Goal: Communication & Community: Answer question/provide support

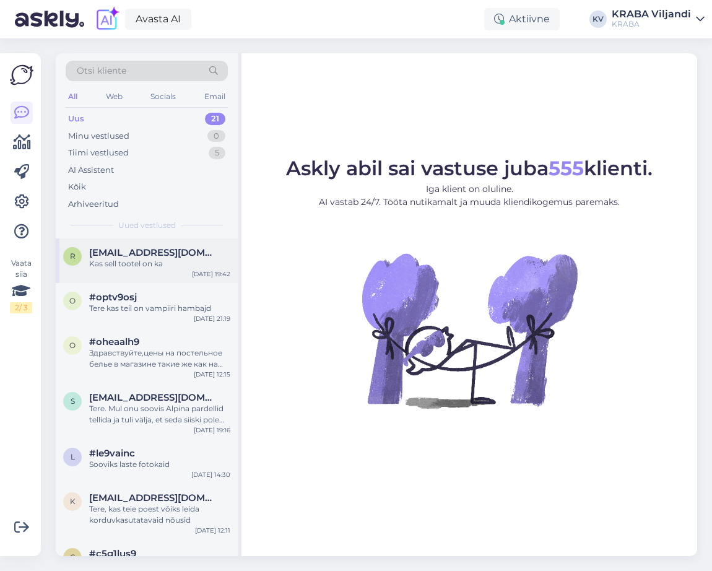
click at [108, 260] on div "Kas sell tootel on ka" at bounding box center [159, 263] width 141 height 11
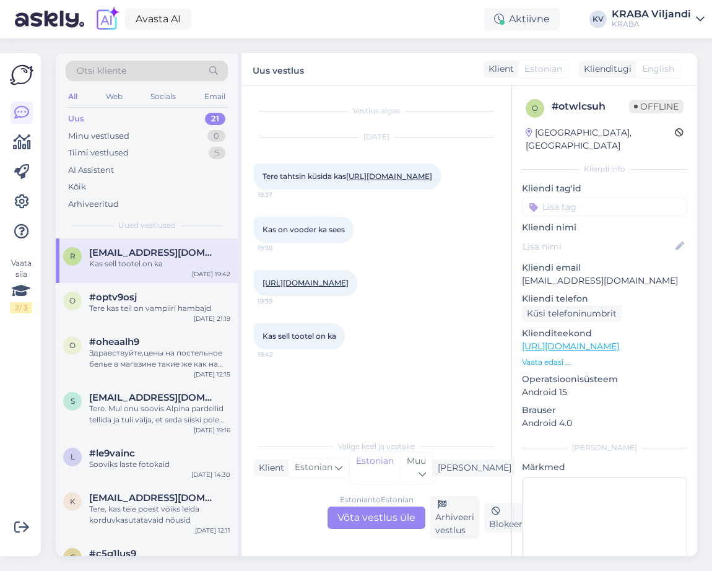
scroll to position [28, 0]
click at [182, 297] on div "#optv9osj" at bounding box center [159, 297] width 141 height 11
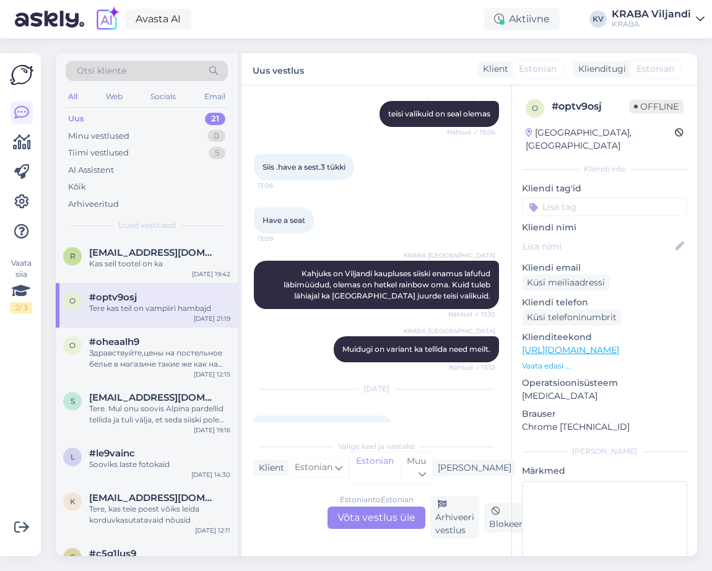
scroll to position [756, 0]
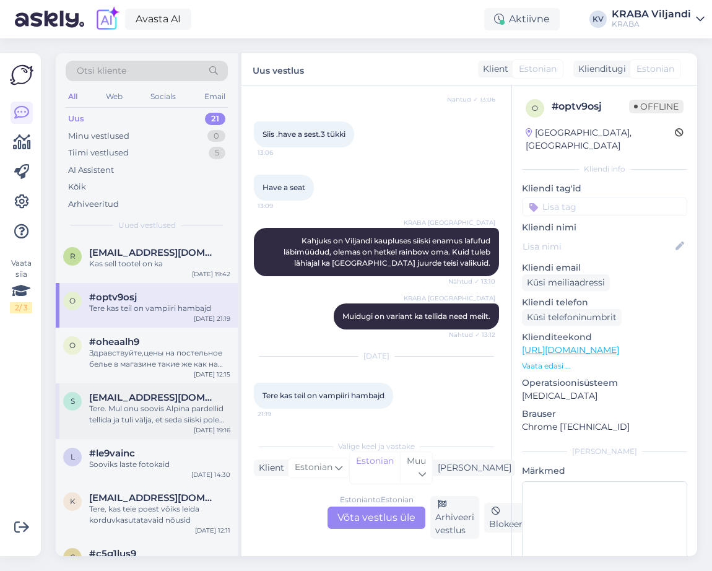
click at [183, 417] on div "Tere. Mul onu soovis Alpina pardellid tellida ja tuli välja, et seda siiski pol…" at bounding box center [159, 414] width 141 height 22
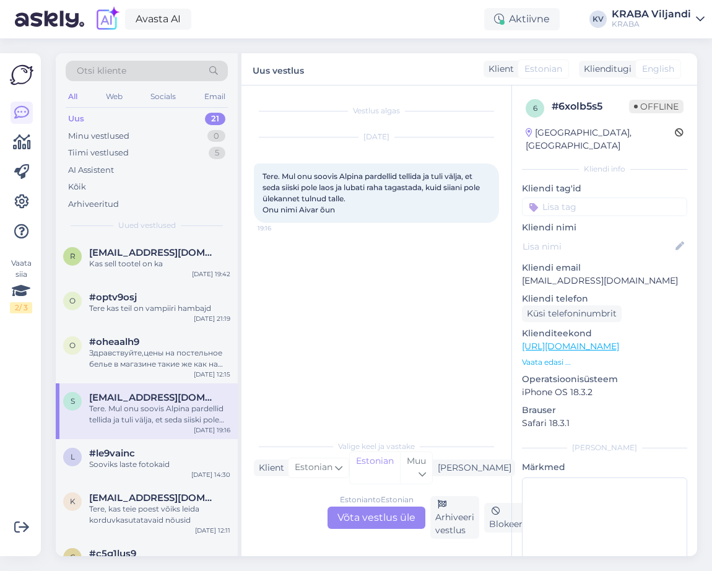
scroll to position [0, 0]
click at [167, 271] on div "R [EMAIL_ADDRESS][DOMAIN_NAME] Kas sell tootel on ka [DATE] 19:42" at bounding box center [147, 260] width 182 height 45
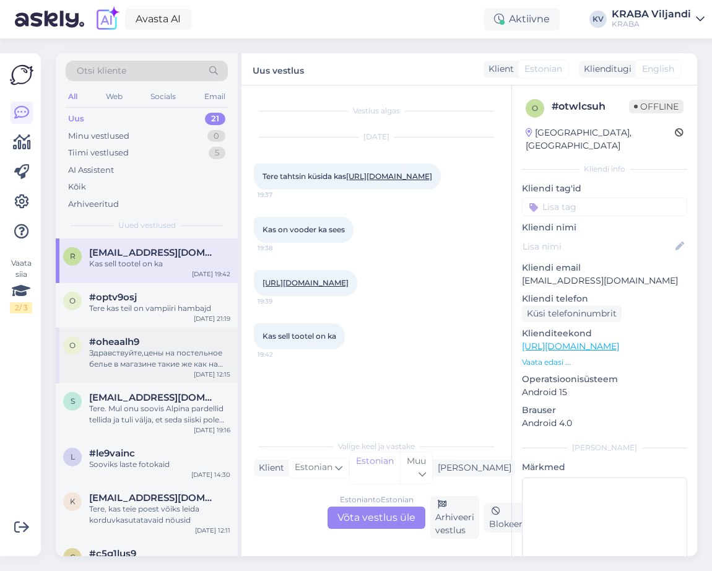
scroll to position [62, 0]
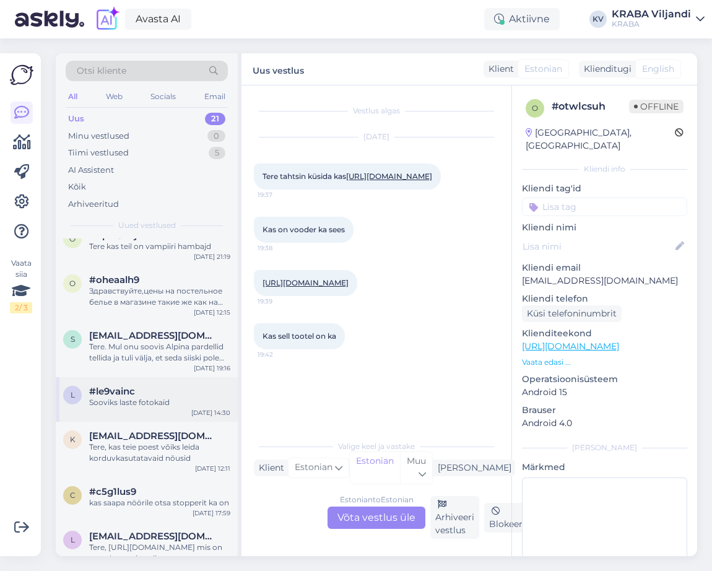
click at [188, 414] on div "l #le9vainc [PERSON_NAME] laste fotokaid [DATE] 14:30" at bounding box center [147, 399] width 182 height 45
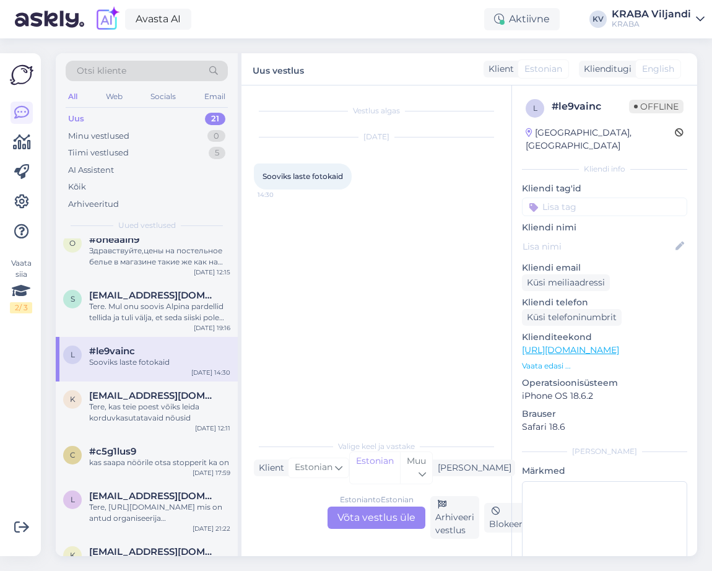
scroll to position [124, 0]
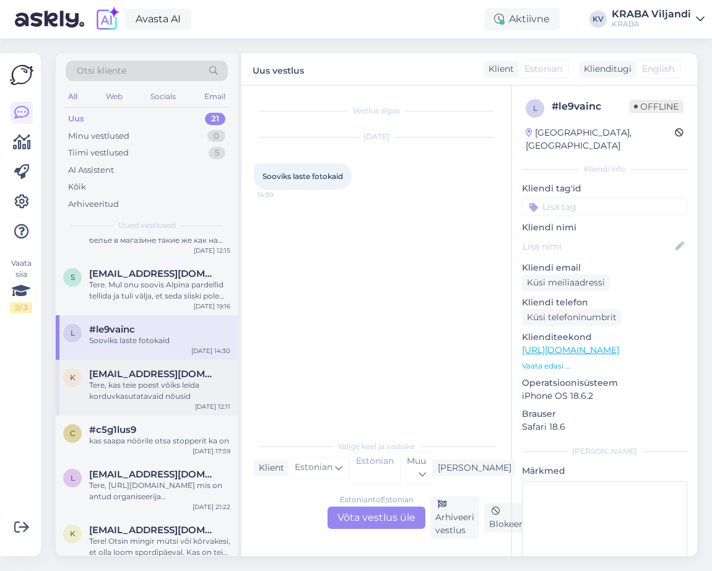
click at [192, 402] on div "k [EMAIL_ADDRESS][DOMAIN_NAME] Tere, kas teie poest võiks [PERSON_NAME] korduvk…" at bounding box center [147, 388] width 182 height 56
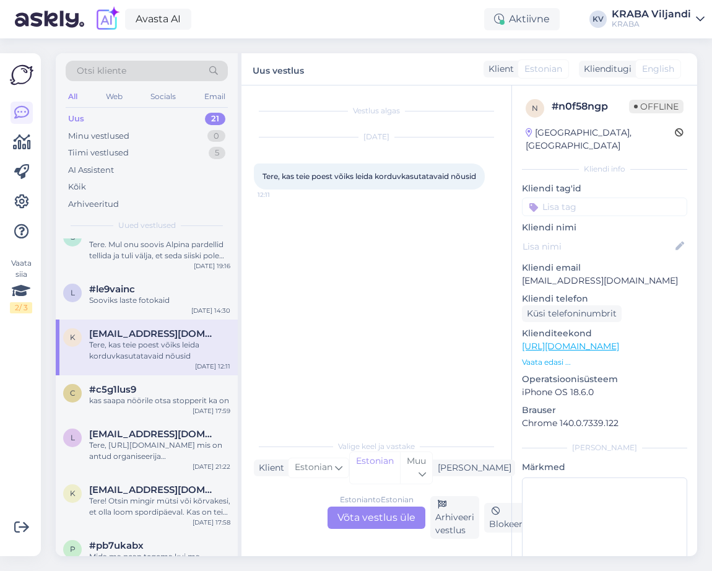
scroll to position [186, 0]
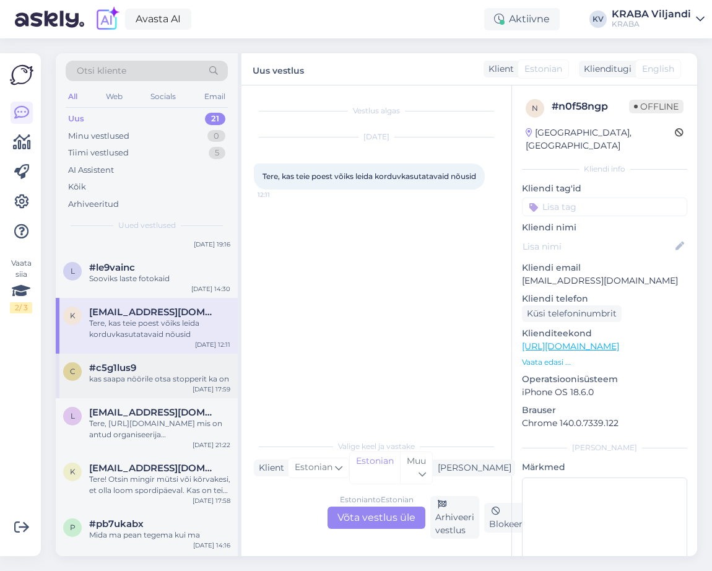
click at [177, 384] on div "kas saapa nöörile otsa stopperit ka on" at bounding box center [159, 378] width 141 height 11
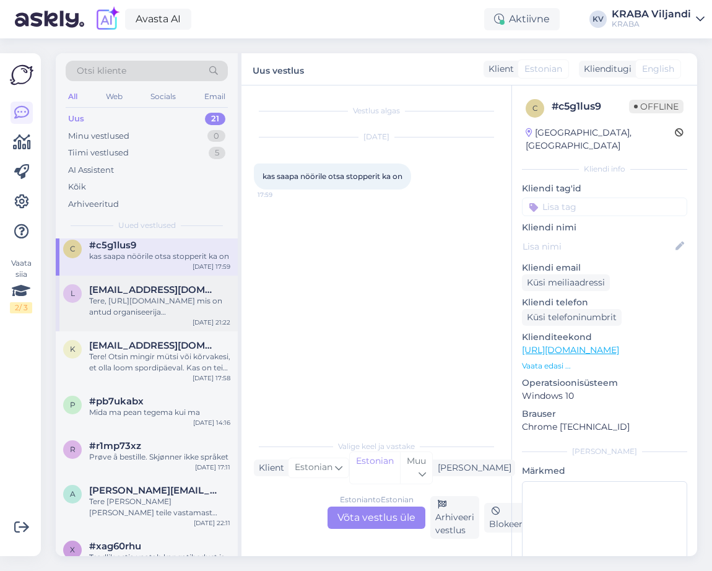
scroll to position [310, 0]
click at [194, 376] on div "k [EMAIL_ADDRESS][DOMAIN_NAME] Tere! Otsin mingir mütsi või kõrvakesi, et olla …" at bounding box center [147, 358] width 182 height 56
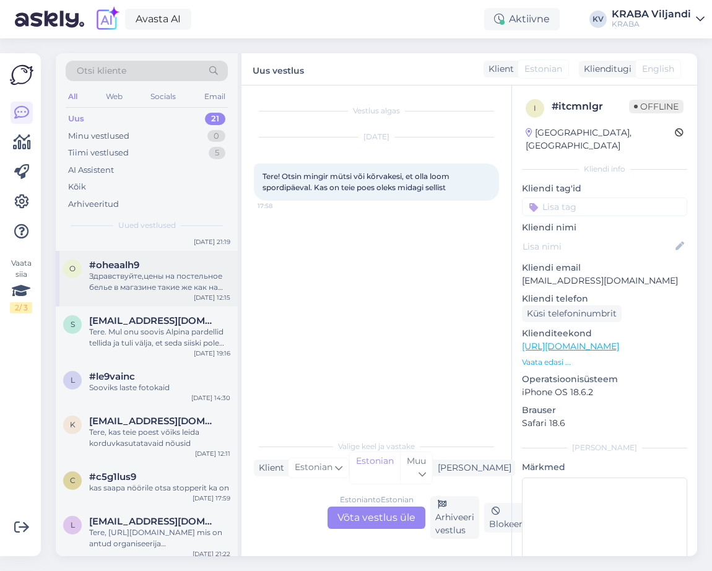
scroll to position [0, 0]
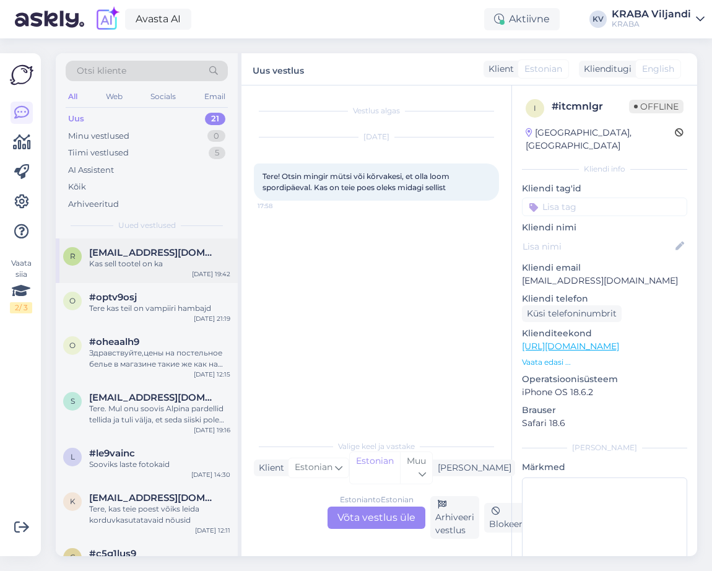
click at [133, 263] on div "Kas sell tootel on ka" at bounding box center [159, 263] width 141 height 11
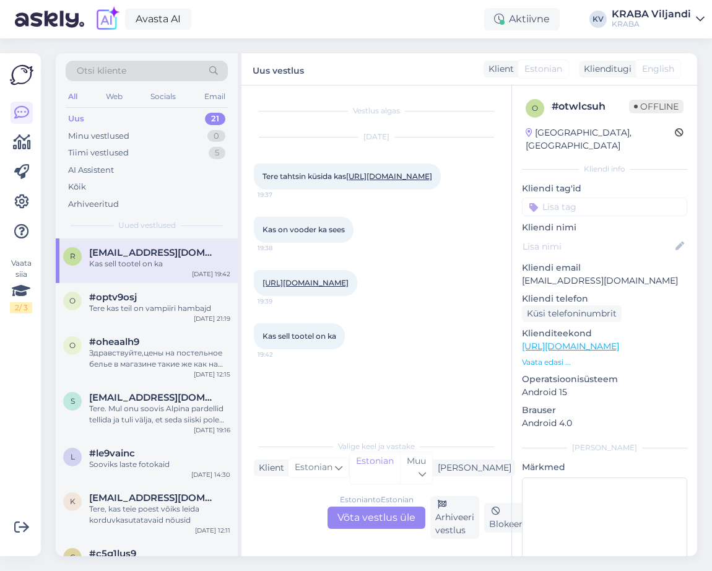
scroll to position [28, 0]
